Goal: Information Seeking & Learning: Learn about a topic

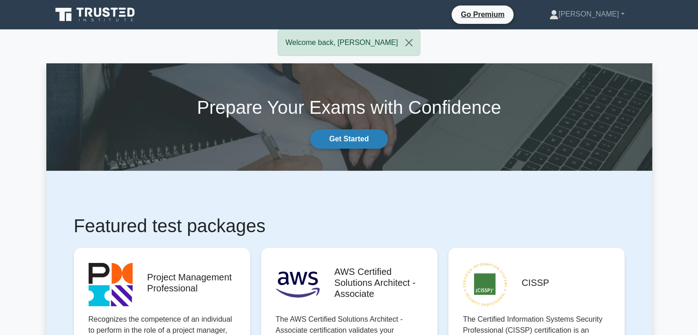
click at [345, 139] on link "Get Started" at bounding box center [348, 138] width 77 height 19
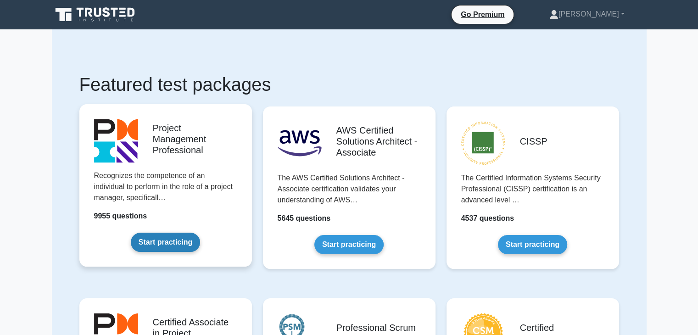
click at [166, 244] on link "Start practicing" at bounding box center [165, 242] width 69 height 19
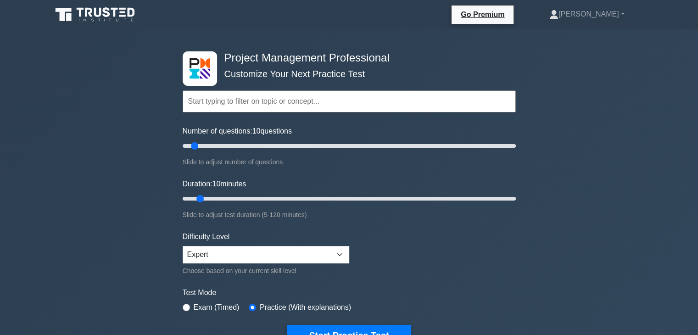
click at [310, 106] on input "text" at bounding box center [349, 101] width 333 height 22
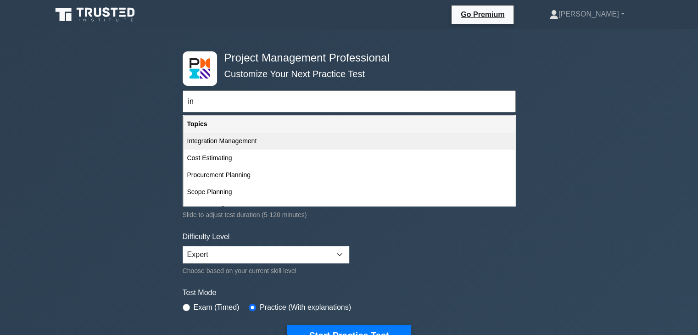
click at [252, 144] on div "Integration Management" at bounding box center [349, 141] width 331 height 17
type input "Integration Management"
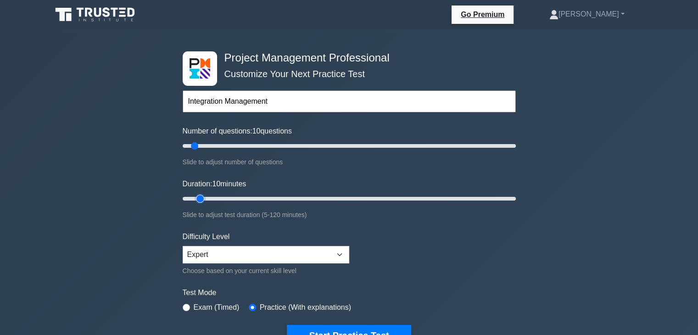
click at [205, 198] on input "Duration: 10 minutes" at bounding box center [349, 198] width 333 height 11
click at [219, 105] on input "text" at bounding box center [349, 101] width 333 height 22
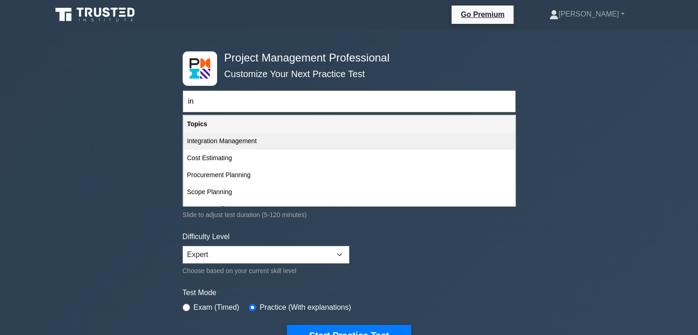
click at [224, 139] on div "Integration Management" at bounding box center [349, 141] width 331 height 17
type input "Integration Management"
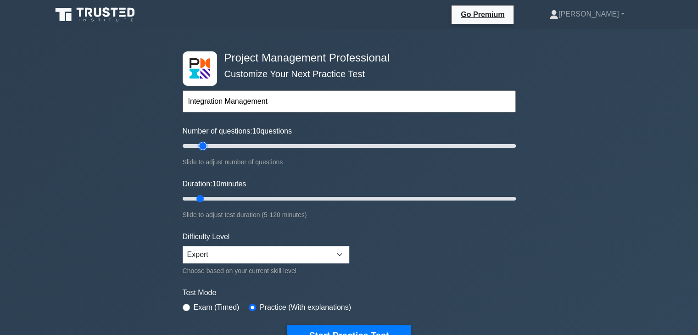
type input "15"
click at [204, 145] on input "Number of questions: 10 questions" at bounding box center [349, 145] width 333 height 11
type input "10"
click at [197, 146] on input "Number of questions: 15 questions" at bounding box center [349, 145] width 333 height 11
click at [207, 196] on input "Duration: 10 minutes" at bounding box center [349, 198] width 333 height 11
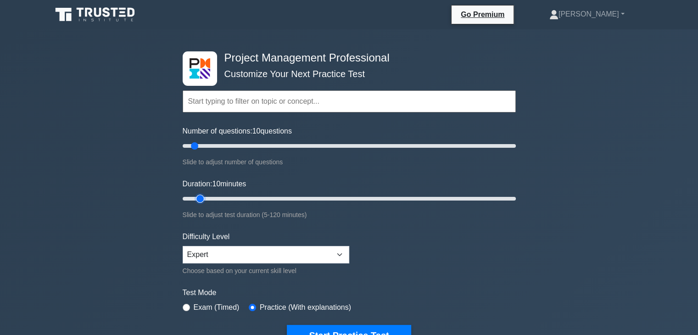
click at [206, 196] on input "Duration: 10 minutes" at bounding box center [349, 198] width 333 height 11
type input "15"
click at [210, 197] on input "Duration: 15 minutes" at bounding box center [349, 198] width 333 height 11
click at [213, 103] on input "text" at bounding box center [349, 101] width 333 height 22
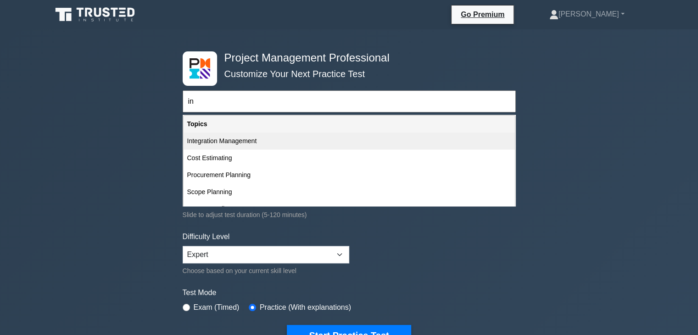
click at [228, 140] on div "Integration Management" at bounding box center [349, 141] width 331 height 17
type input "Integration Management"
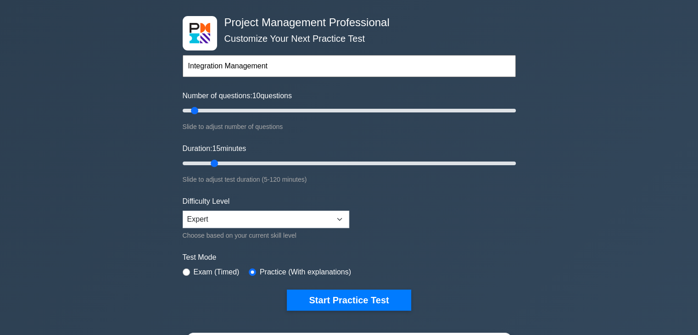
scroll to position [46, 0]
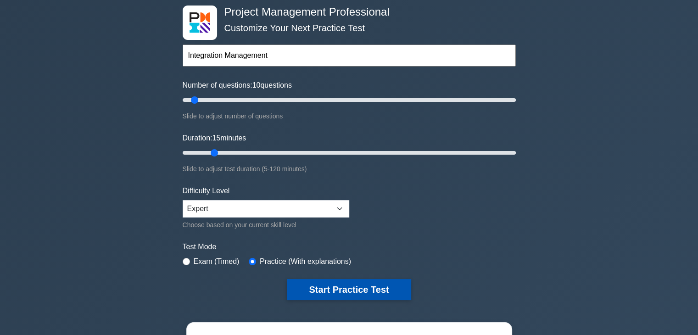
click at [354, 291] on button "Start Practice Test" at bounding box center [349, 289] width 124 height 21
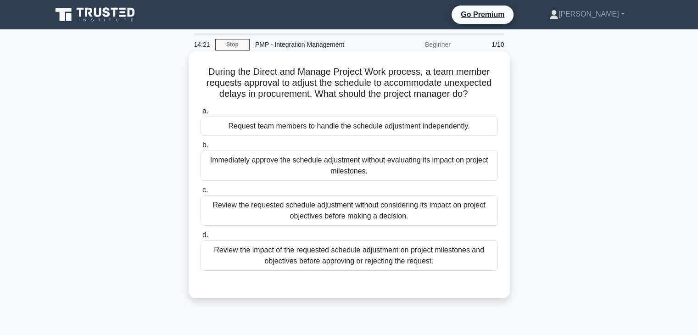
click at [306, 258] on div "Review the impact of the requested schedule adjustment on project milestones an…" at bounding box center [349, 256] width 297 height 30
click at [201, 238] on input "d. Review the impact of the requested schedule adjustment on project milestones…" at bounding box center [201, 235] width 0 height 6
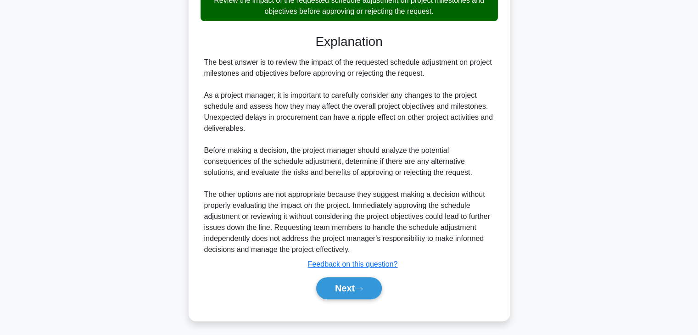
scroll to position [252, 0]
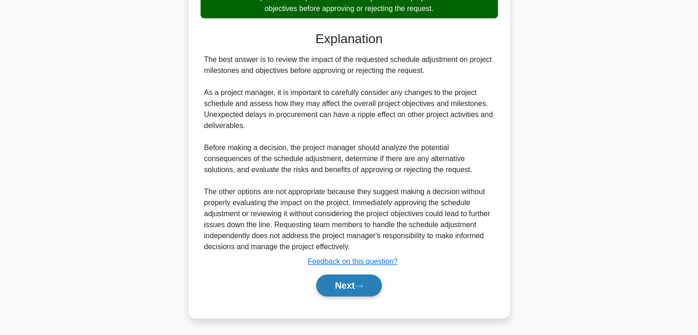
click at [338, 283] on button "Next" at bounding box center [349, 285] width 66 height 22
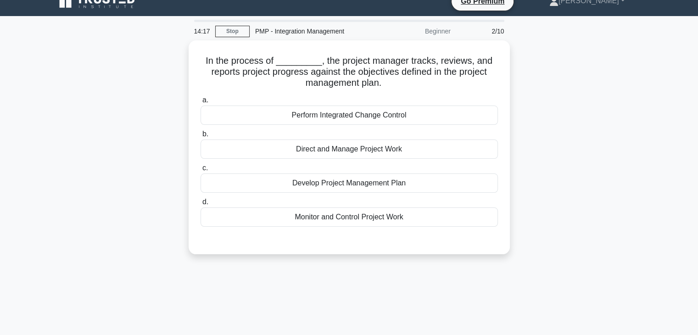
scroll to position [0, 0]
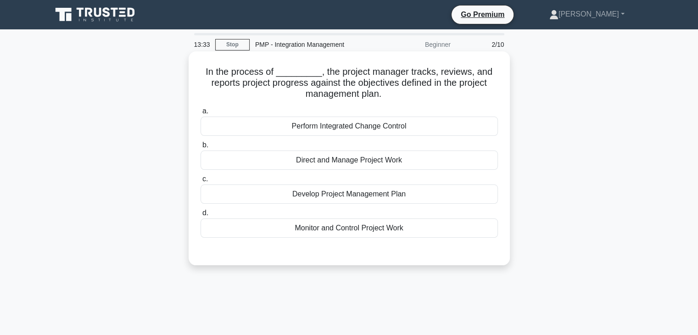
click at [326, 230] on div "Monitor and Control Project Work" at bounding box center [349, 227] width 297 height 19
click at [201, 216] on input "d. Monitor and Control Project Work" at bounding box center [201, 213] width 0 height 6
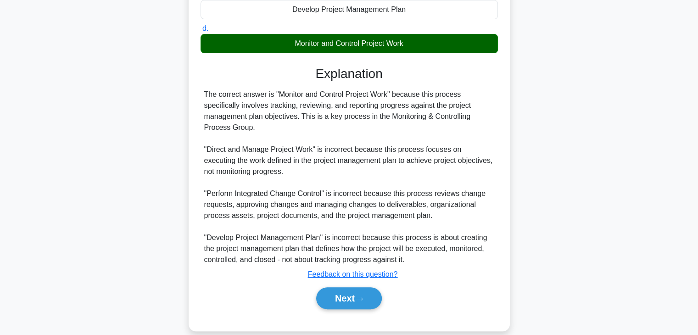
scroll to position [197, 0]
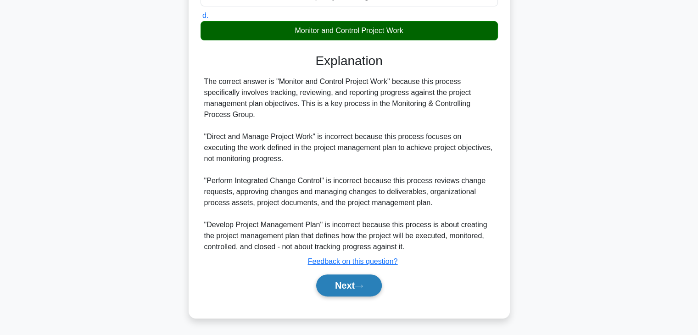
click at [336, 285] on button "Next" at bounding box center [349, 285] width 66 height 22
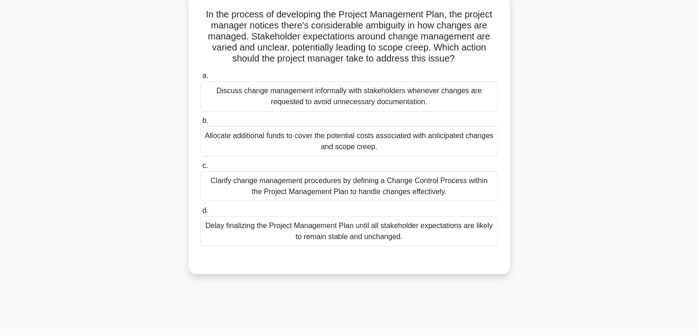
scroll to position [69, 0]
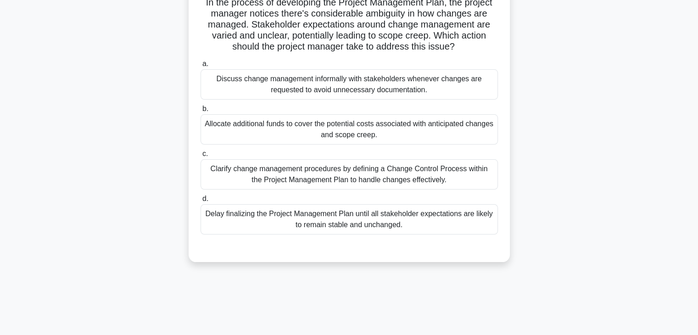
click at [257, 177] on div "Clarify change management procedures by defining a Change Control Process withi…" at bounding box center [349, 174] width 297 height 30
click at [201, 157] on input "c. Clarify change management procedures by defining a Change Control Process wi…" at bounding box center [201, 154] width 0 height 6
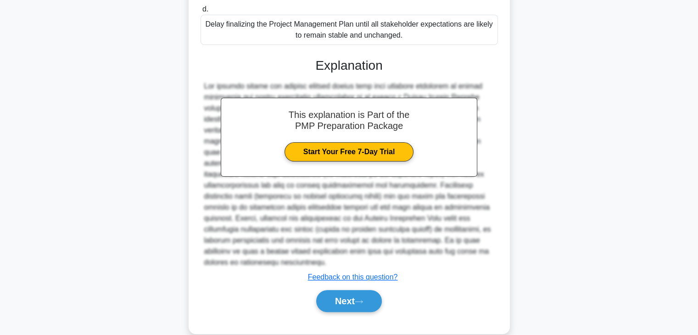
scroll to position [274, 0]
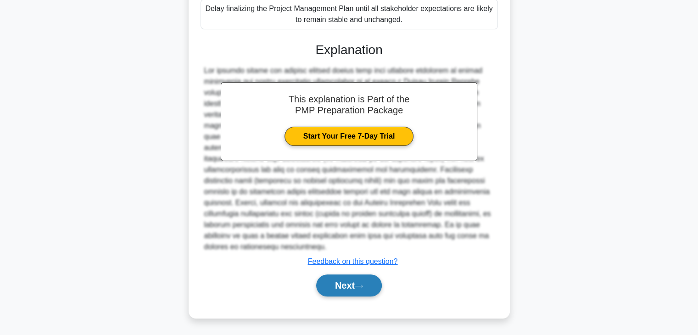
click at [363, 285] on icon at bounding box center [359, 286] width 8 height 5
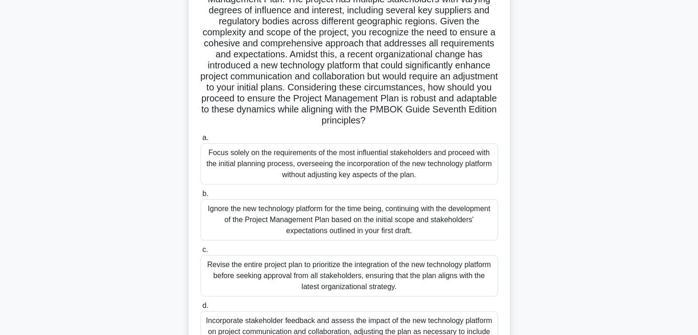
scroll to position [146, 0]
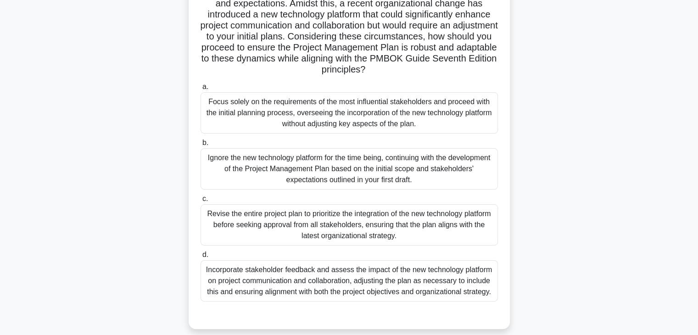
click at [360, 274] on div "Incorporate stakeholder feedback and assess the impact of the new technology pl…" at bounding box center [349, 280] width 297 height 41
click at [201, 258] on input "d. Incorporate stakeholder feedback and assess the impact of the new technology…" at bounding box center [201, 255] width 0 height 6
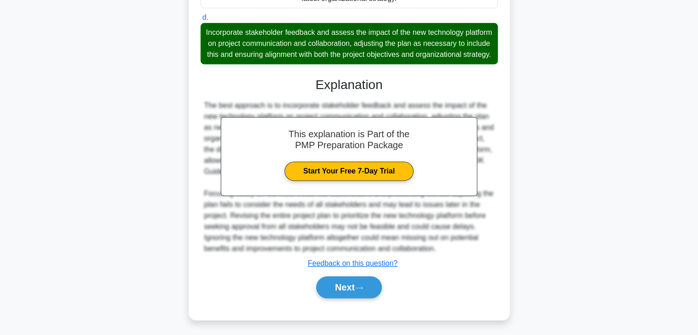
scroll to position [396, 0]
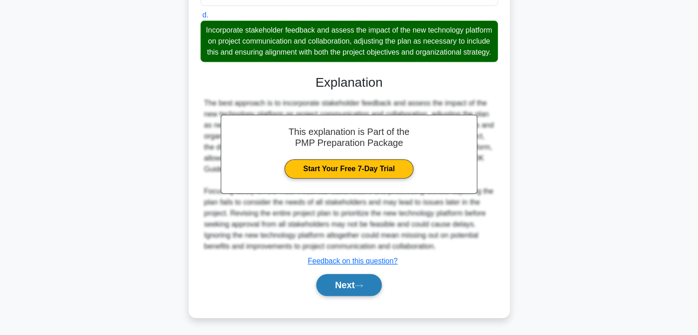
click at [369, 285] on button "Next" at bounding box center [349, 285] width 66 height 22
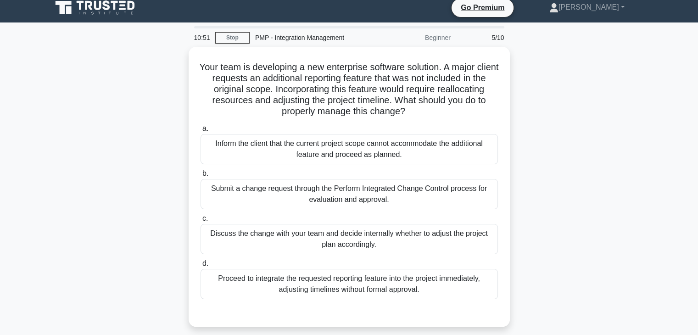
scroll to position [15, 0]
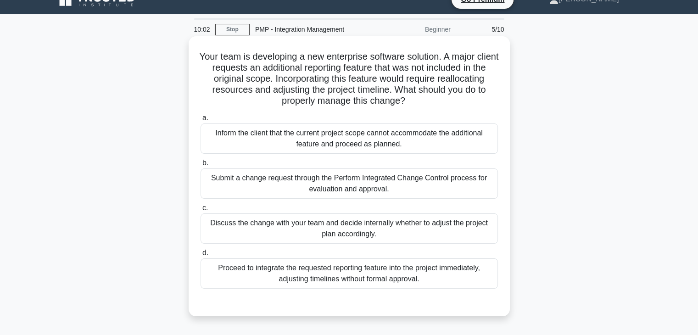
click at [410, 182] on div "Submit a change request through the Perform Integrated Change Control process f…" at bounding box center [349, 183] width 297 height 30
click at [201, 166] on input "b. Submit a change request through the Perform Integrated Change Control proces…" at bounding box center [201, 163] width 0 height 6
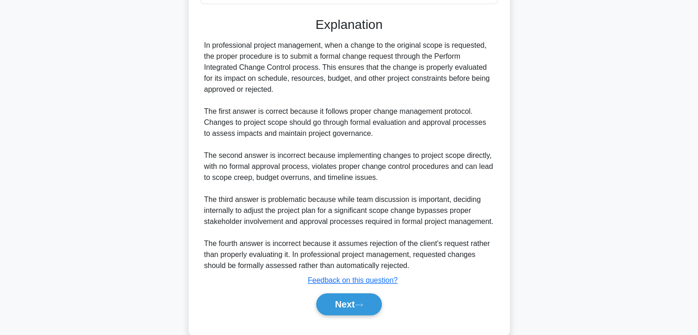
scroll to position [319, 0]
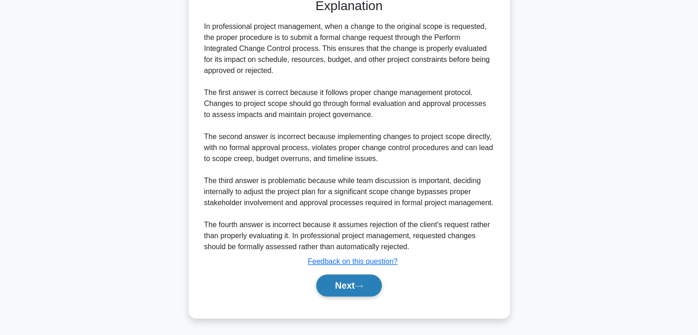
click at [353, 289] on button "Next" at bounding box center [349, 285] width 66 height 22
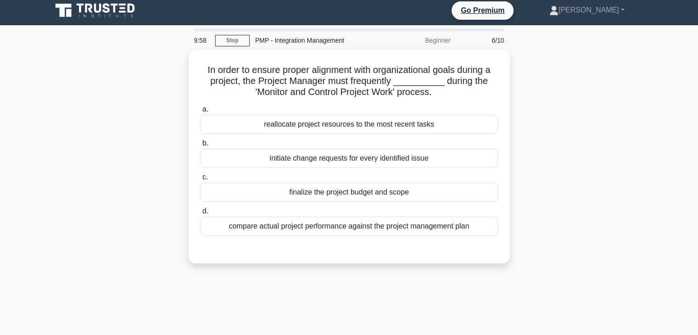
scroll to position [0, 0]
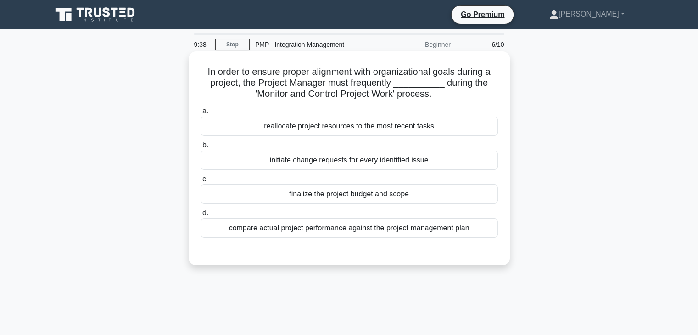
click at [366, 230] on div "compare actual project performance against the project management plan" at bounding box center [349, 227] width 297 height 19
click at [201, 216] on input "d. compare actual project performance against the project management plan" at bounding box center [201, 213] width 0 height 6
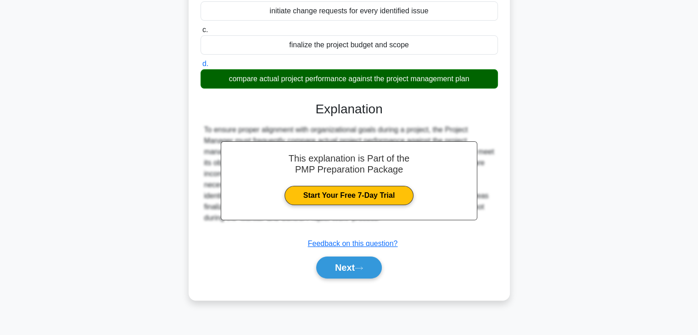
scroll to position [161, 0]
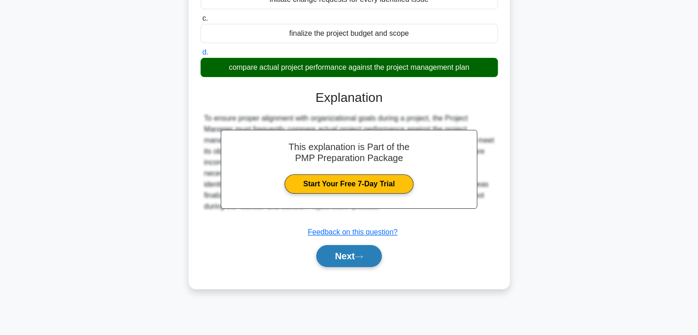
click at [342, 253] on button "Next" at bounding box center [349, 256] width 66 height 22
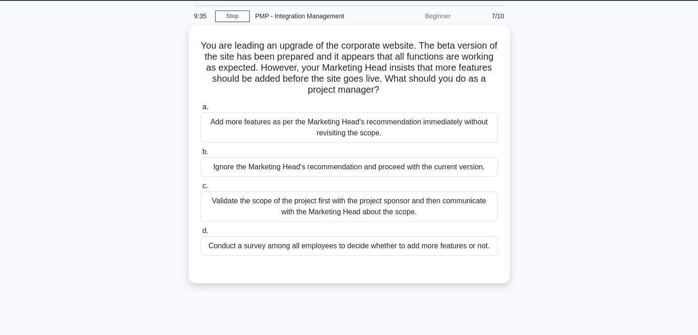
scroll to position [8, 0]
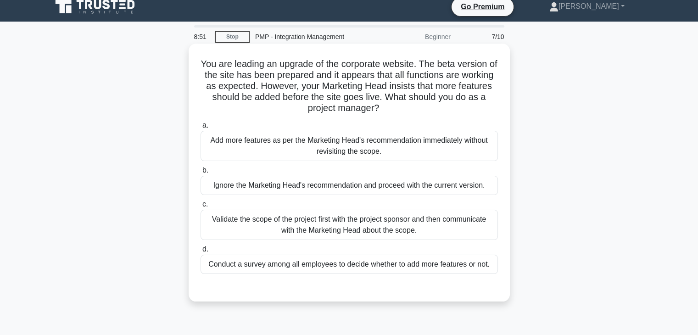
click at [349, 226] on div "Validate the scope of the project first with the project sponsor and then commu…" at bounding box center [349, 225] width 297 height 30
click at [201, 207] on input "c. Validate the scope of the project first with the project sponsor and then co…" at bounding box center [201, 205] width 0 height 6
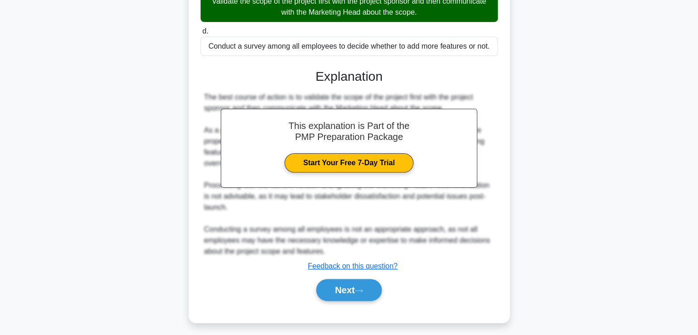
scroll to position [230, 0]
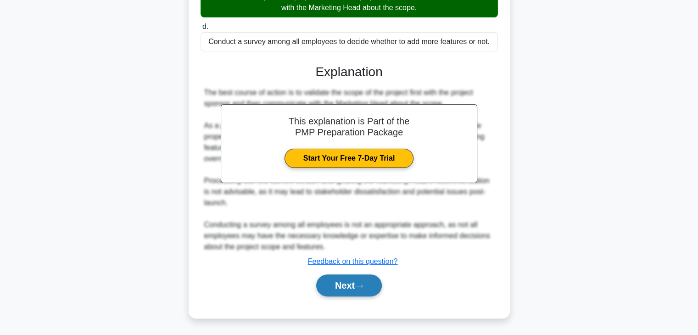
click at [358, 286] on icon at bounding box center [359, 286] width 8 height 5
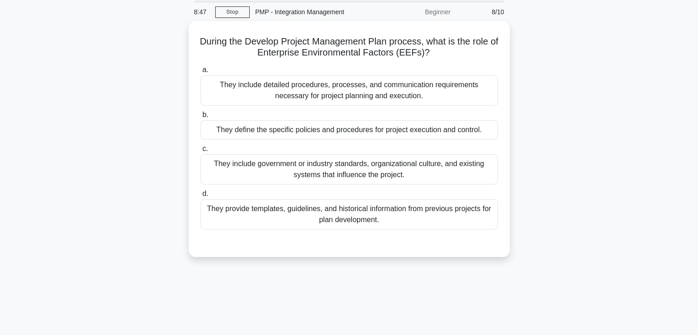
scroll to position [8, 0]
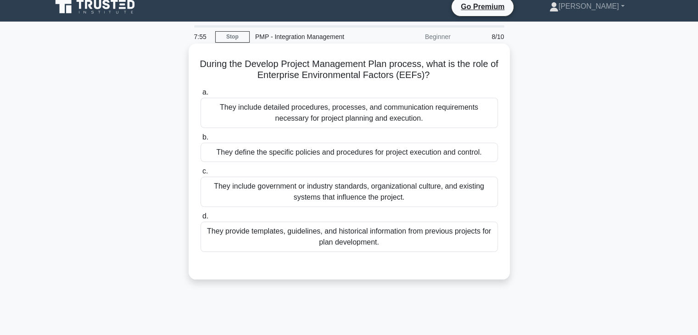
click at [431, 191] on div "They include government or industry standards, organizational culture, and exis…" at bounding box center [349, 192] width 297 height 30
click at [201, 174] on input "c. They include government or industry standards, organizational culture, and e…" at bounding box center [201, 171] width 0 height 6
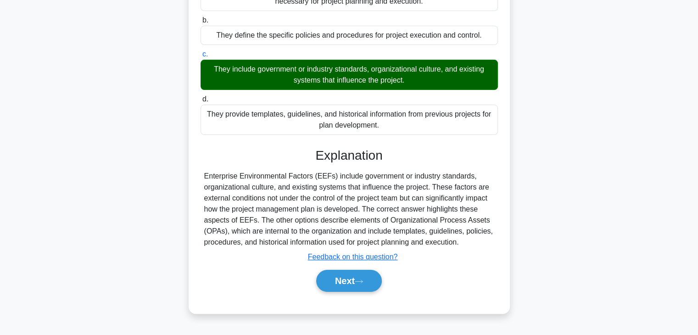
scroll to position [161, 0]
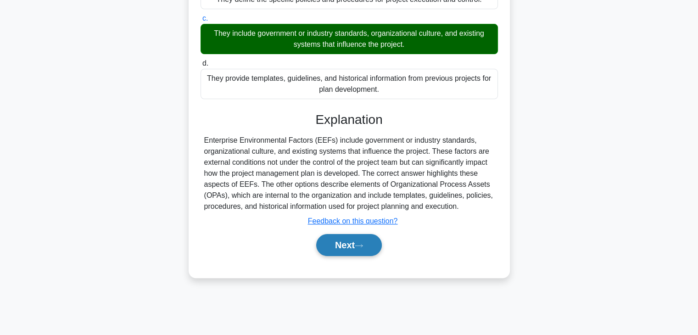
click at [347, 246] on button "Next" at bounding box center [349, 245] width 66 height 22
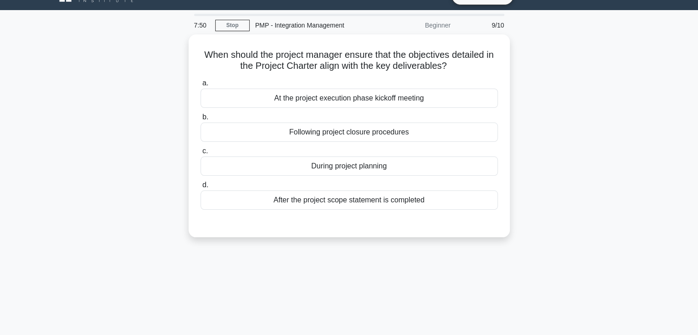
scroll to position [0, 0]
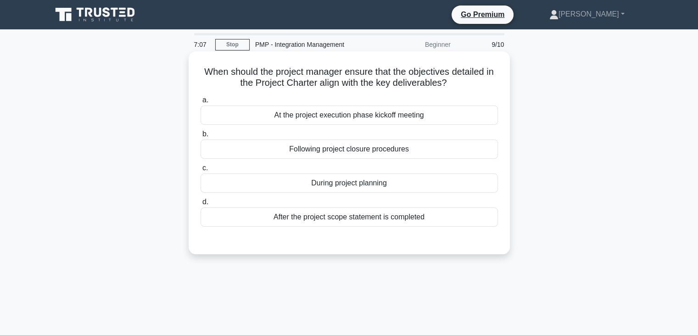
click at [486, 116] on div "At the project execution phase kickoff meeting" at bounding box center [349, 115] width 297 height 19
click at [201, 103] on input "a. At the project execution phase kickoff meeting" at bounding box center [201, 100] width 0 height 6
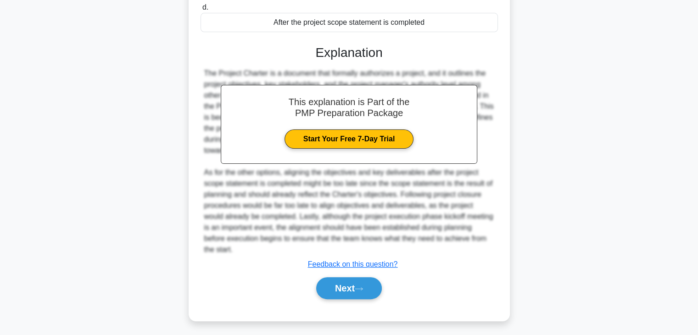
scroll to position [198, 0]
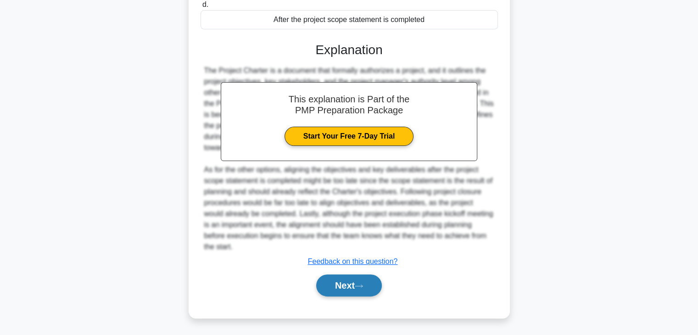
click at [380, 285] on button "Next" at bounding box center [349, 285] width 66 height 22
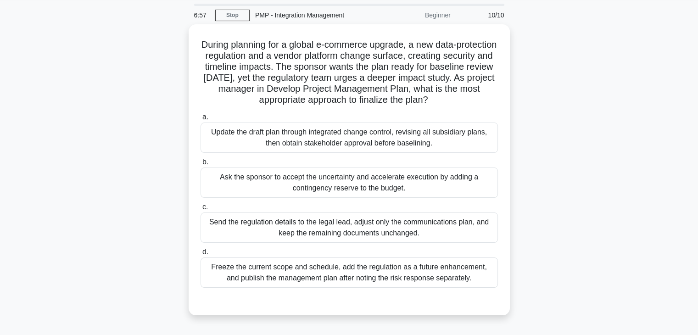
scroll to position [39, 0]
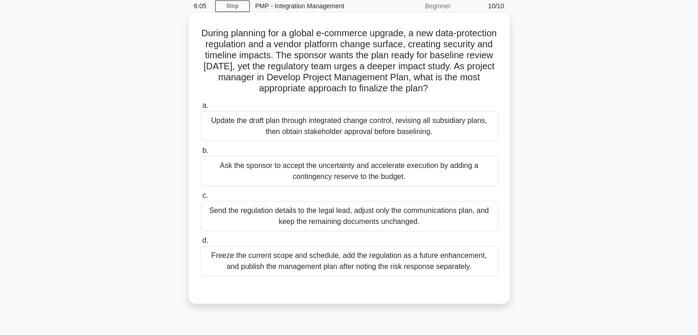
click at [401, 128] on div "Update the draft plan through integrated change control, revising all subsidiar…" at bounding box center [349, 126] width 297 height 30
click at [201, 109] on input "a. Update the draft plan through integrated change control, revising all subsid…" at bounding box center [201, 106] width 0 height 6
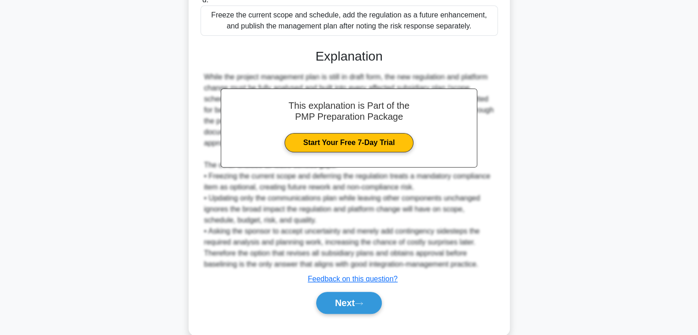
scroll to position [297, 0]
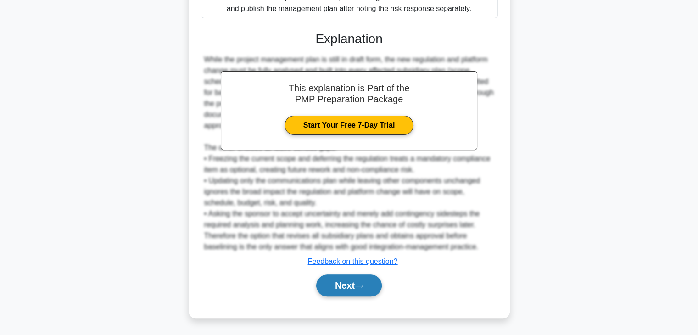
click at [349, 281] on button "Next" at bounding box center [349, 285] width 66 height 22
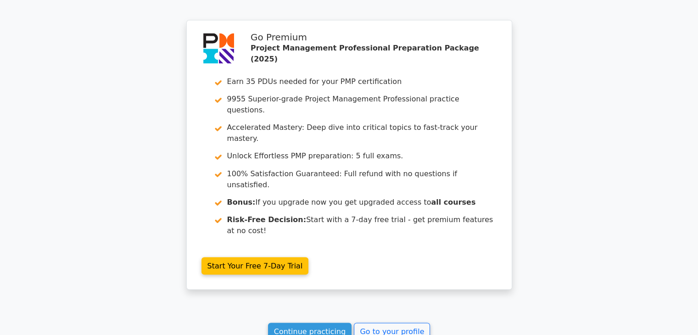
scroll to position [1584, 0]
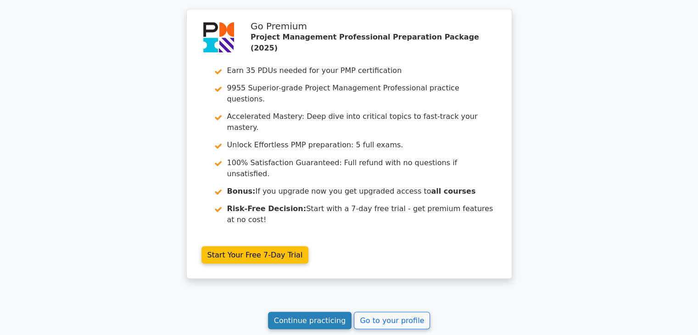
click at [294, 312] on link "Continue practicing" at bounding box center [310, 320] width 84 height 17
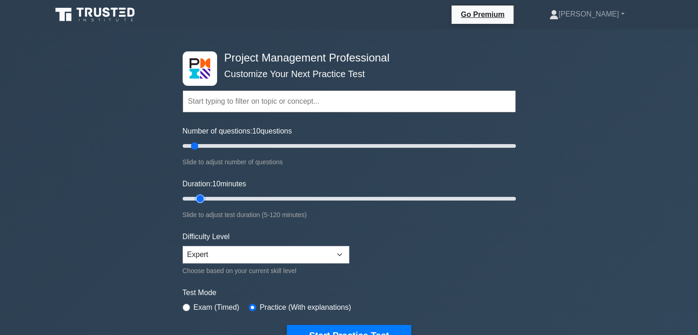
click at [206, 196] on input "Duration: 10 minutes" at bounding box center [349, 198] width 333 height 11
type input "15"
click at [207, 196] on input "Duration: 15 minutes" at bounding box center [349, 198] width 333 height 11
click at [248, 100] on input "text" at bounding box center [349, 101] width 333 height 22
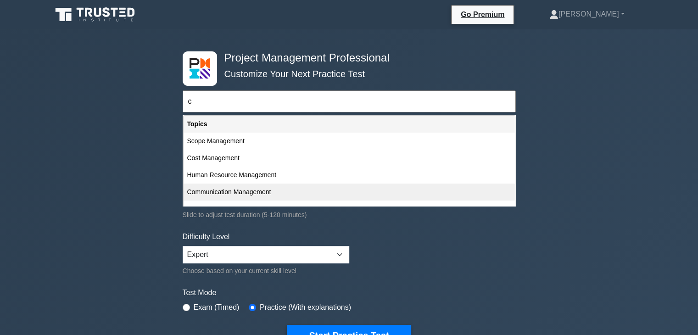
click at [250, 193] on div "Communication Management" at bounding box center [349, 192] width 331 height 17
type input "Communication Management"
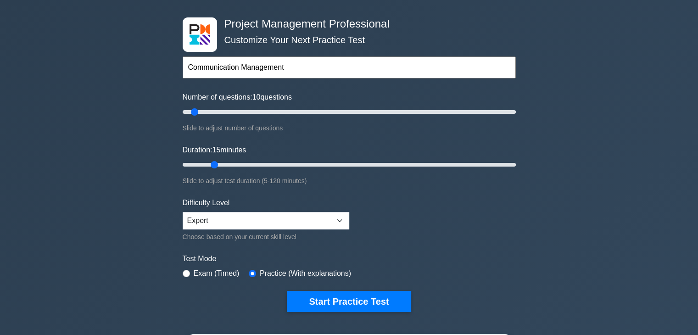
scroll to position [46, 0]
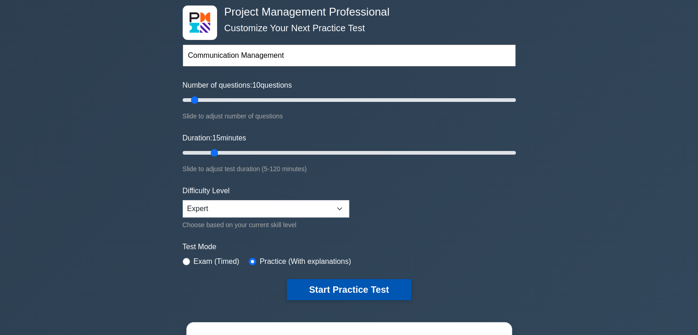
click at [310, 293] on button "Start Practice Test" at bounding box center [349, 289] width 124 height 21
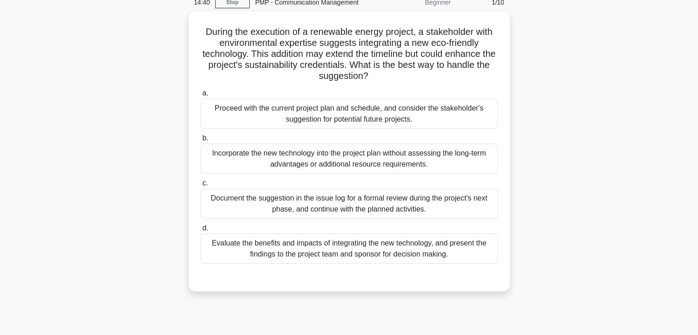
scroll to position [46, 0]
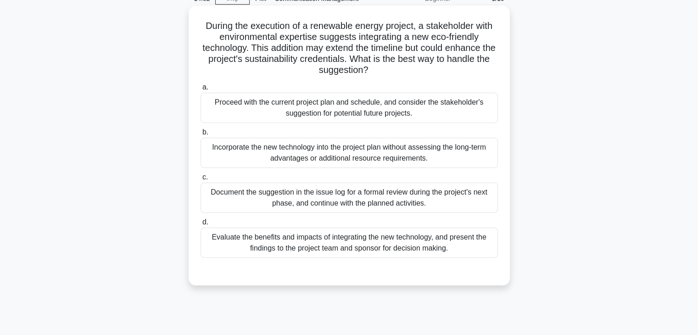
click at [289, 246] on div "Evaluate the benefits and impacts of integrating the new technology, and presen…" at bounding box center [349, 243] width 297 height 30
click at [201, 225] on input "d. Evaluate the benefits and impacts of integrating the new technology, and pre…" at bounding box center [201, 222] width 0 height 6
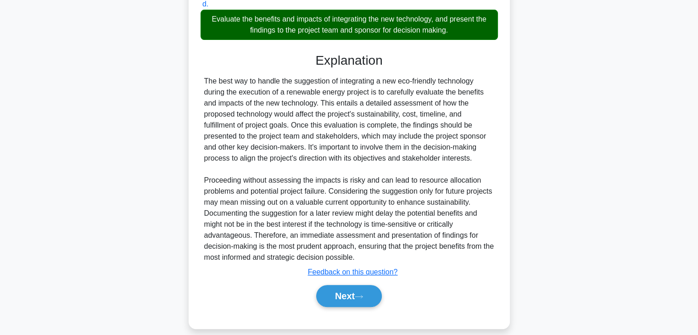
scroll to position [274, 0]
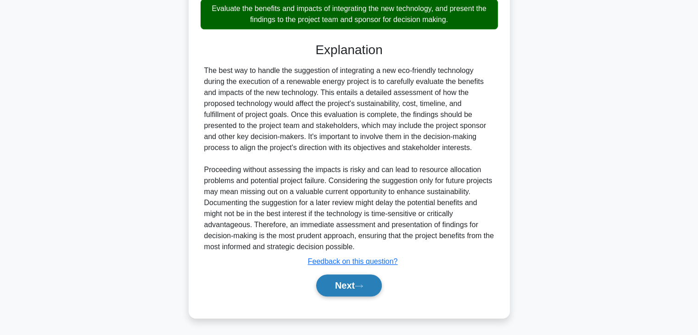
click at [340, 284] on button "Next" at bounding box center [349, 285] width 66 height 22
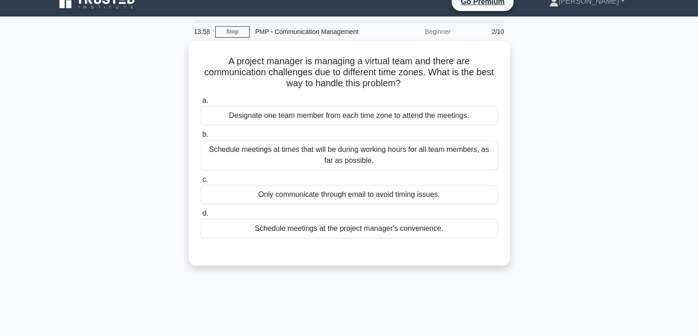
scroll to position [0, 0]
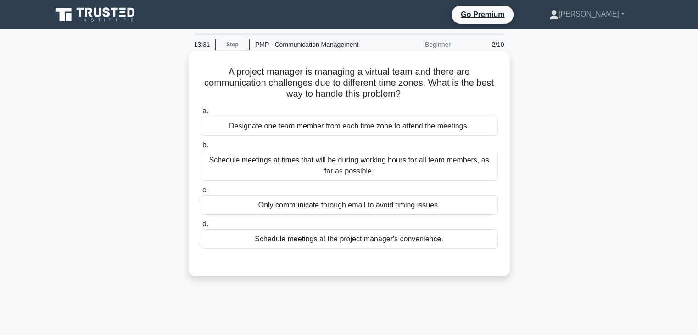
click at [257, 165] on div "Schedule meetings at times that will be during working hours for all team membe…" at bounding box center [349, 166] width 297 height 30
click at [201, 148] on input "b. Schedule meetings at times that will be during working hours for all team me…" at bounding box center [201, 145] width 0 height 6
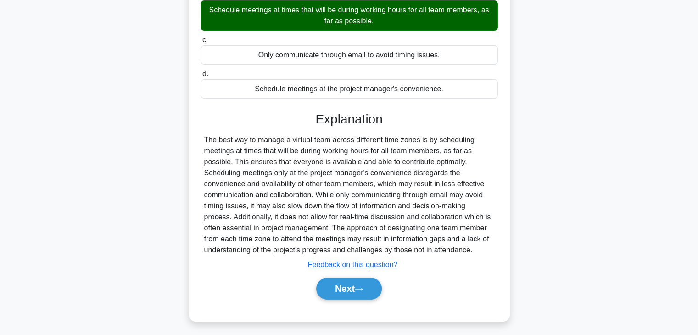
scroll to position [161, 0]
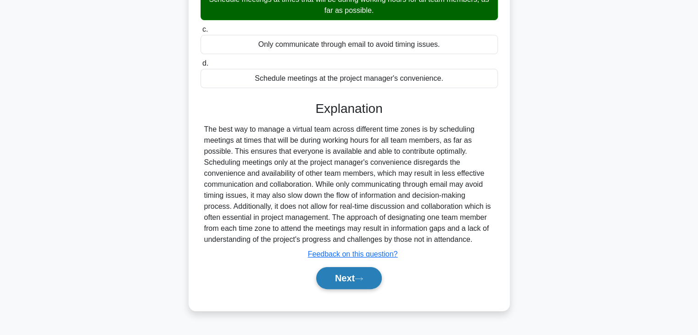
click at [326, 281] on button "Next" at bounding box center [349, 278] width 66 height 22
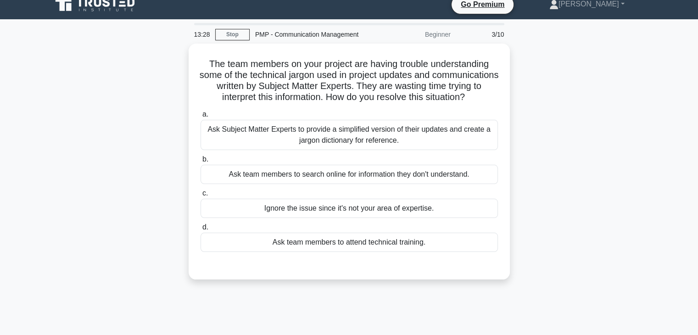
scroll to position [0, 0]
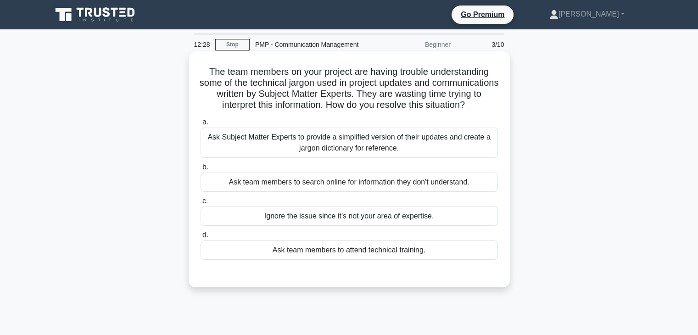
click at [226, 153] on div "Ask Subject Matter Experts to provide a simplified version of their updates and…" at bounding box center [349, 143] width 297 height 30
click at [201, 125] on input "a. Ask Subject Matter Experts to provide a simplified version of their updates …" at bounding box center [201, 122] width 0 height 6
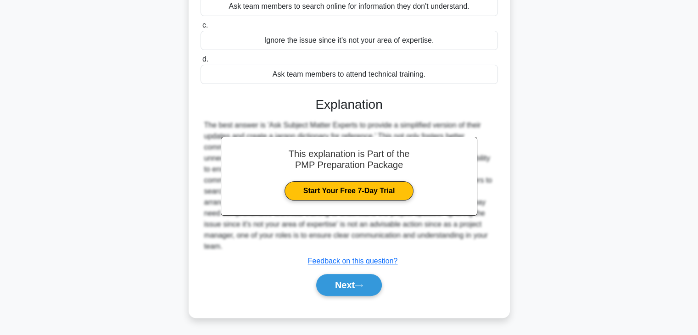
scroll to position [186, 0]
click at [336, 280] on button "Next" at bounding box center [349, 285] width 66 height 22
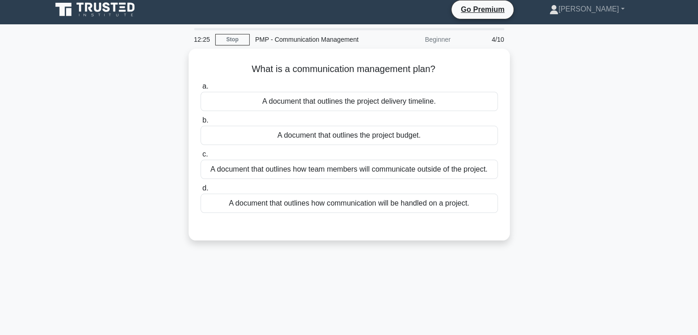
scroll to position [0, 0]
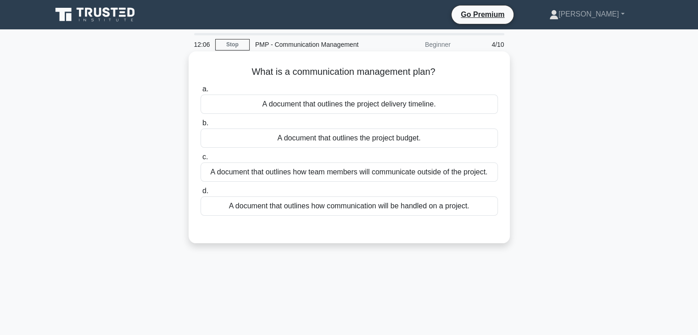
click at [389, 206] on div "A document that outlines how communication will be handled on a project." at bounding box center [349, 205] width 297 height 19
click at [201, 194] on input "d. A document that outlines how communication will be handled on a project." at bounding box center [201, 191] width 0 height 6
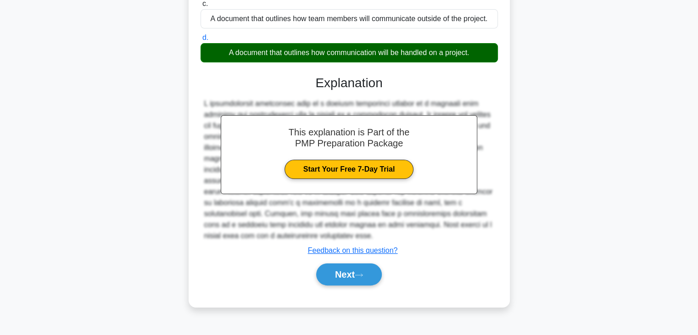
scroll to position [161, 0]
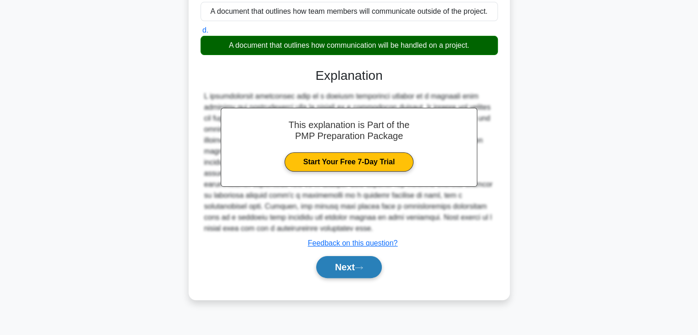
click at [325, 264] on button "Next" at bounding box center [349, 267] width 66 height 22
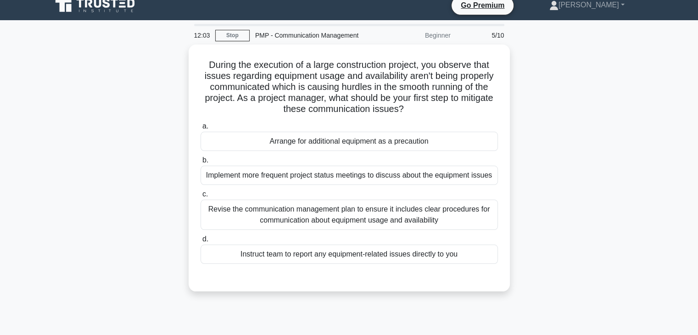
scroll to position [0, 0]
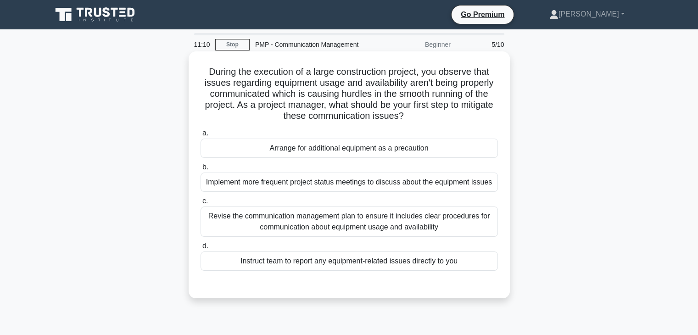
click at [280, 221] on div "Revise the communication management plan to ensure it includes clear procedures…" at bounding box center [349, 222] width 297 height 30
click at [201, 204] on input "c. Revise the communication management plan to ensure it includes clear procedu…" at bounding box center [201, 201] width 0 height 6
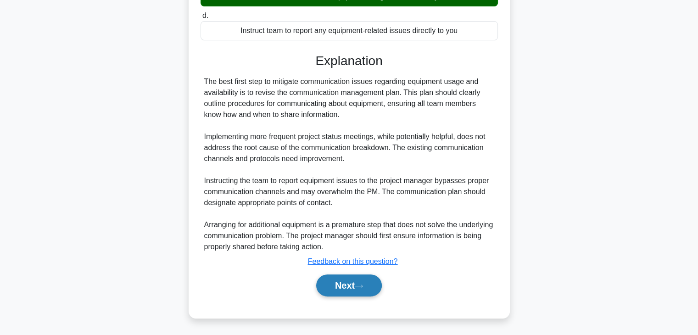
click at [340, 284] on button "Next" at bounding box center [349, 285] width 66 height 22
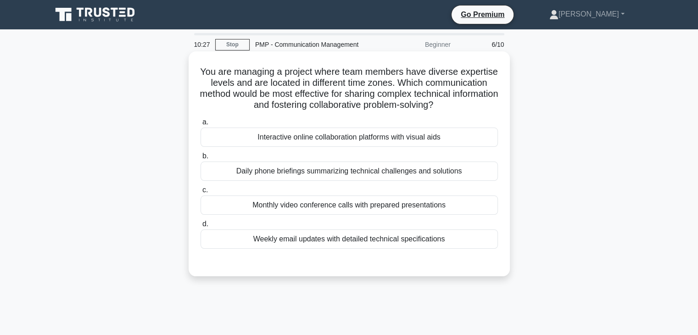
click at [300, 140] on div "Interactive online collaboration platforms with visual aids" at bounding box center [349, 137] width 297 height 19
click at [201, 125] on input "a. Interactive online collaboration platforms with visual aids" at bounding box center [201, 122] width 0 height 6
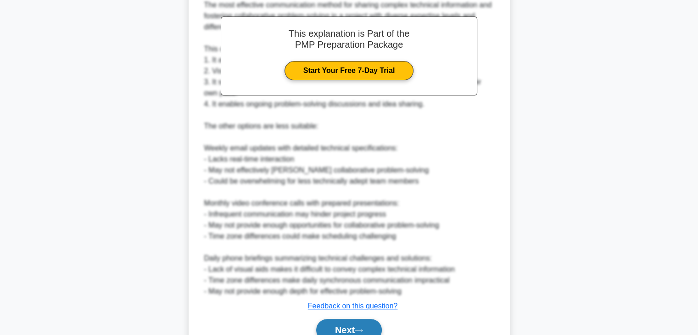
scroll to position [291, 0]
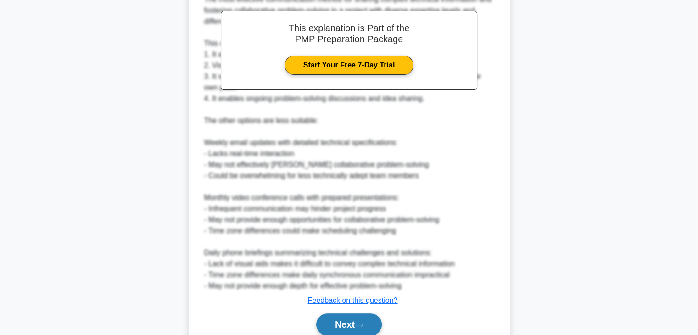
click at [349, 322] on button "Next" at bounding box center [349, 325] width 66 height 22
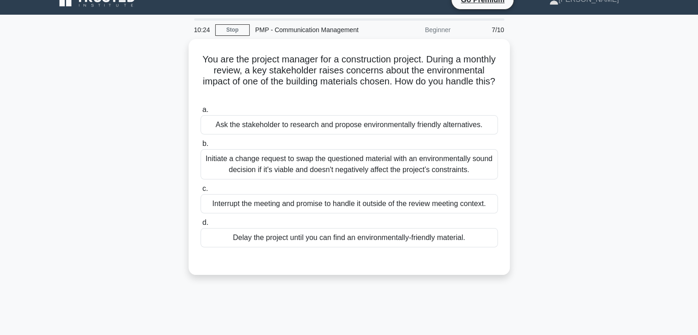
scroll to position [0, 0]
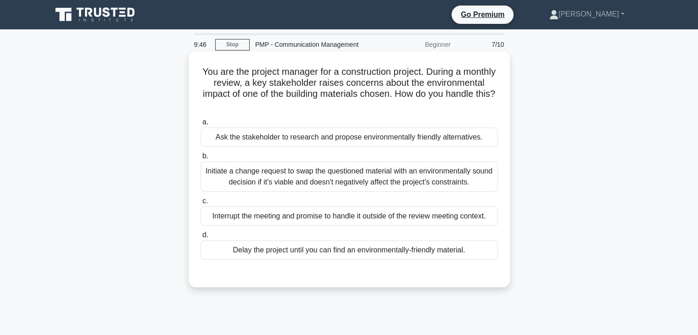
click at [282, 177] on div "Initiate a change request to swap the questioned material with an environmental…" at bounding box center [349, 177] width 297 height 30
click at [201, 159] on input "b. Initiate a change request to swap the questioned material with an environmen…" at bounding box center [201, 156] width 0 height 6
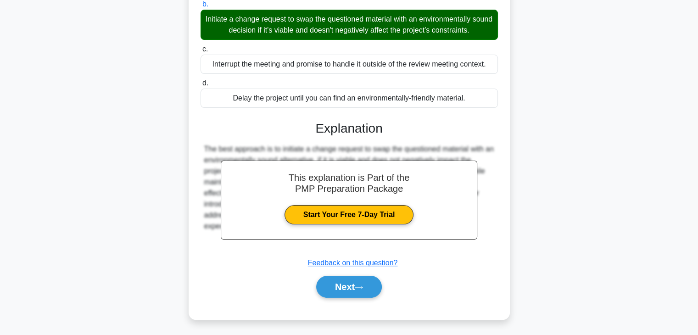
scroll to position [161, 0]
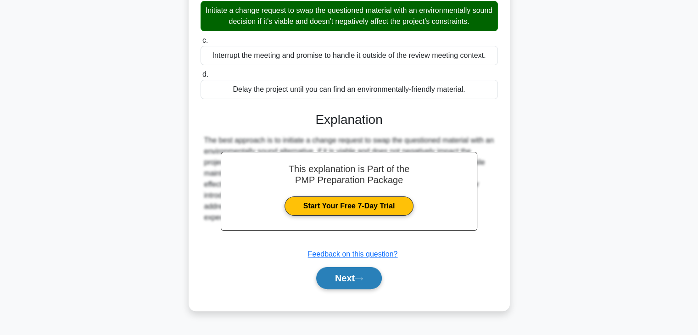
click at [328, 282] on button "Next" at bounding box center [349, 278] width 66 height 22
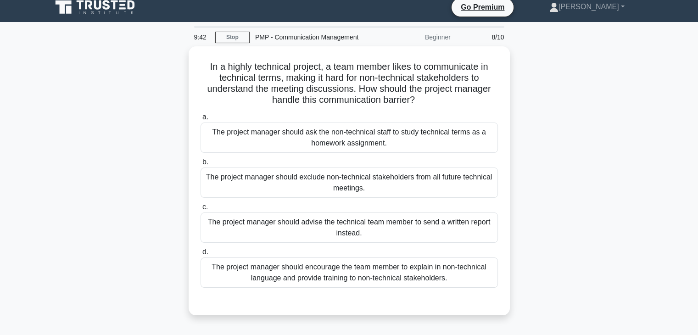
scroll to position [0, 0]
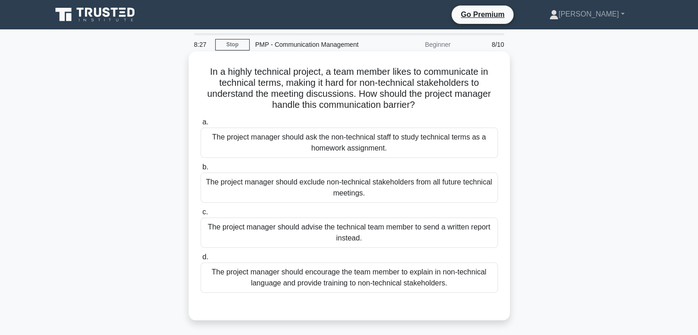
click at [356, 277] on div "The project manager should encourage the team member to explain in non-technica…" at bounding box center [349, 278] width 297 height 30
click at [201, 260] on input "d. The project manager should encourage the team member to explain in non-techn…" at bounding box center [201, 257] width 0 height 6
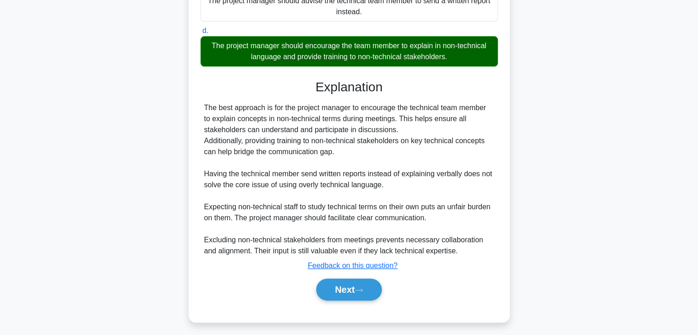
scroll to position [230, 0]
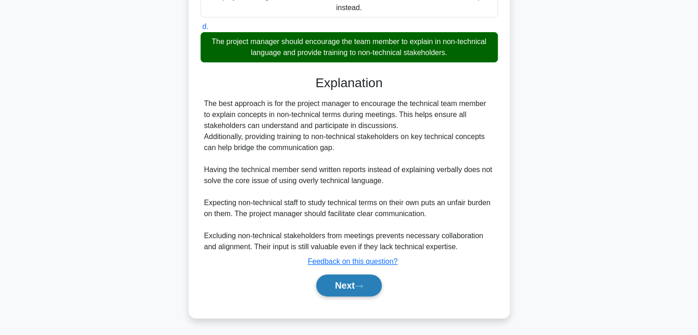
click at [325, 290] on button "Next" at bounding box center [349, 285] width 66 height 22
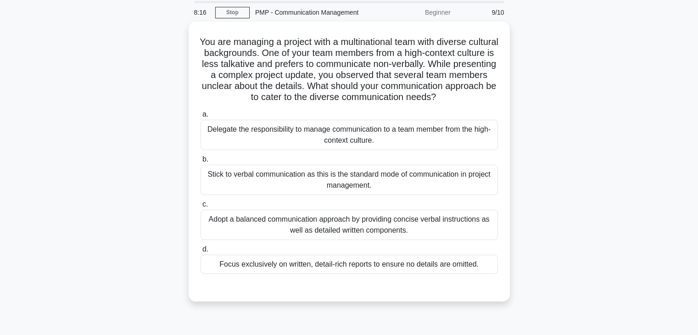
scroll to position [46, 0]
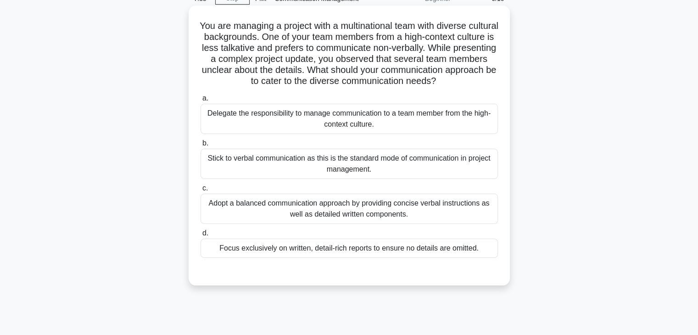
click at [369, 203] on div "Adopt a balanced communication approach by providing concise verbal instruction…" at bounding box center [349, 209] width 297 height 30
click at [201, 191] on input "c. Adopt a balanced communication approach by providing concise verbal instruct…" at bounding box center [201, 188] width 0 height 6
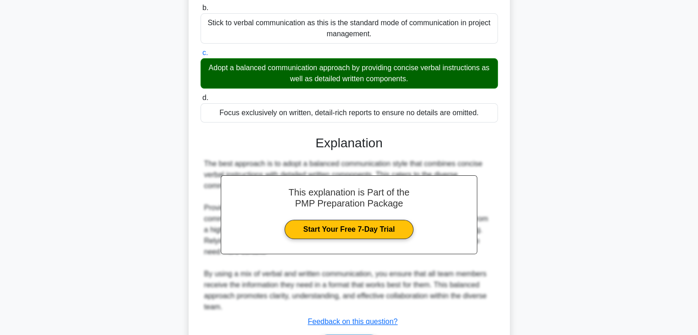
scroll to position [241, 0]
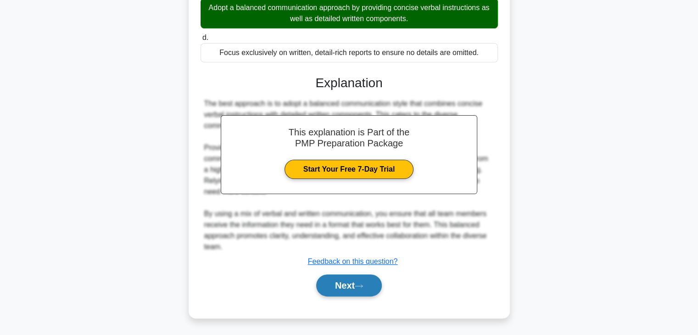
click at [356, 283] on button "Next" at bounding box center [349, 285] width 66 height 22
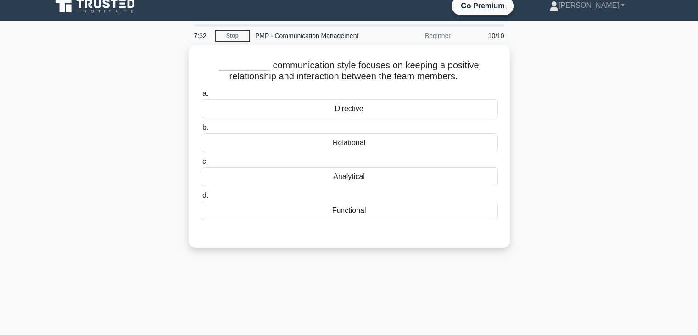
scroll to position [0, 0]
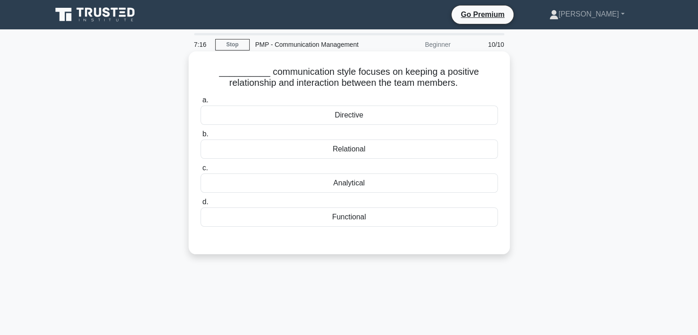
click at [357, 150] on div "Relational" at bounding box center [349, 149] width 297 height 19
click at [201, 137] on input "b. Relational" at bounding box center [201, 134] width 0 height 6
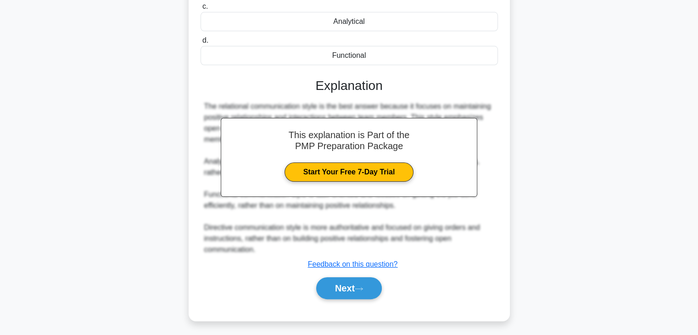
scroll to position [164, 0]
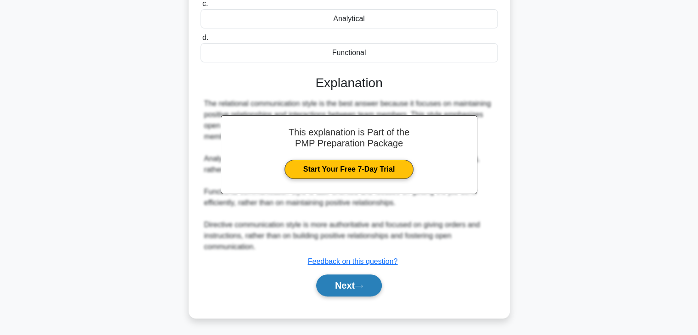
click at [376, 287] on button "Next" at bounding box center [349, 285] width 66 height 22
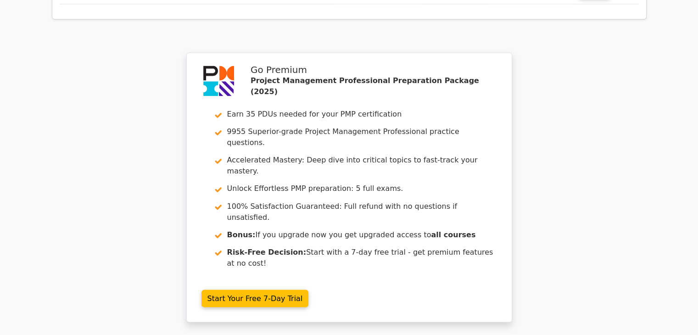
scroll to position [1607, 0]
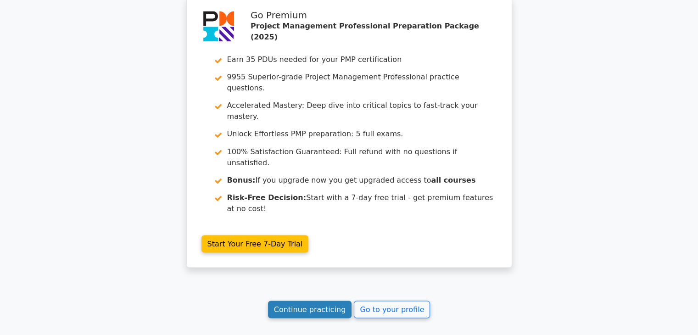
click at [319, 301] on link "Continue practicing" at bounding box center [310, 309] width 84 height 17
